Goal: Task Accomplishment & Management: Complete application form

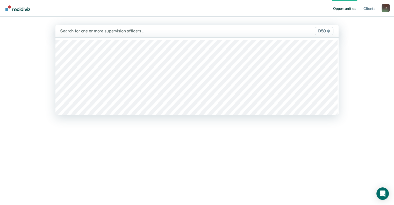
click at [89, 34] on div "Search for one or more supervision officers …" at bounding box center [156, 30] width 193 height 7
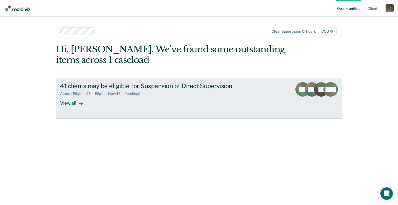
click at [73, 102] on div "View all" at bounding box center [74, 101] width 29 height 10
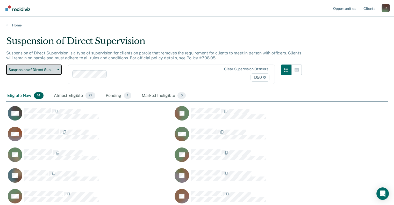
click at [58, 68] on button "Suspension of Direct Supervision" at bounding box center [34, 70] width 56 height 10
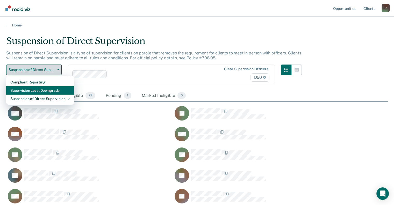
drag, startPoint x: 48, startPoint y: 92, endPoint x: 52, endPoint y: 94, distance: 4.2
click at [52, 94] on div "Supervision Level Downgrade" at bounding box center [39, 90] width 59 height 8
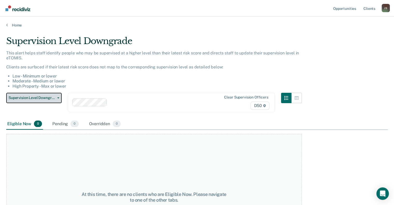
click at [58, 100] on button "Supervision Level Downgrade" at bounding box center [34, 98] width 56 height 10
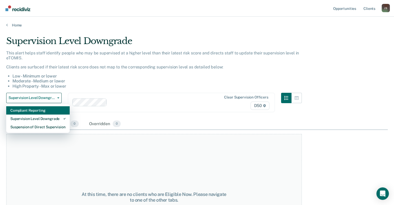
click at [37, 110] on div "Compliant Reporting" at bounding box center [37, 110] width 55 height 8
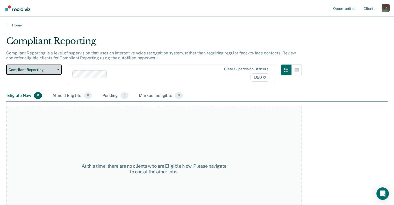
click at [53, 69] on span "Compliant Reporting" at bounding box center [32, 70] width 47 height 4
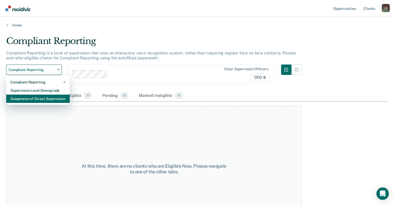
click at [32, 99] on div "Suspension of Direct Supervision" at bounding box center [37, 99] width 55 height 8
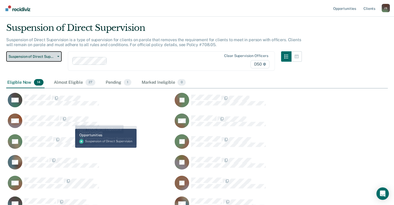
scroll to position [26, 0]
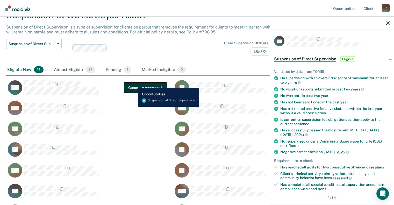
click at [134, 84] on button "Generate paperwork" at bounding box center [145, 88] width 43 height 10
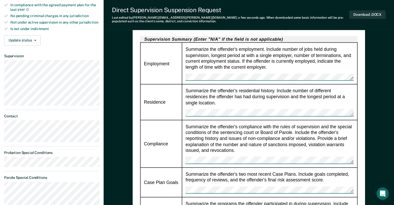
scroll to position [156, 0]
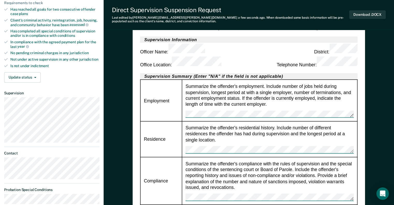
type textarea "x"
